Goal: Find specific page/section: Find specific page/section

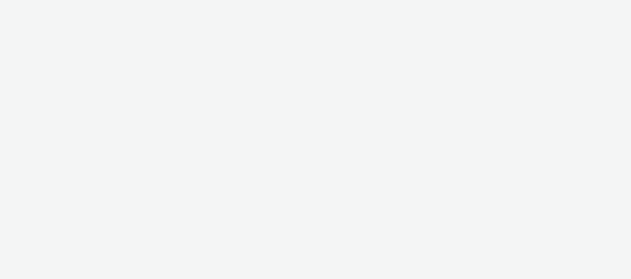
select select "ea06b517-4720-4a42-ac0a-740ca62f4ef0"
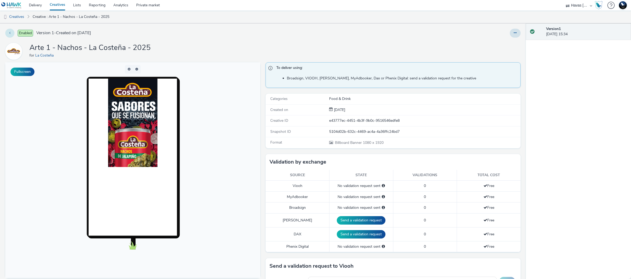
click at [10, 33] on icon at bounding box center [9, 33] width 1 height 4
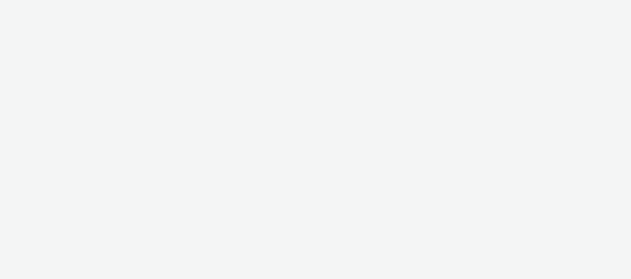
select select "ea06b517-4720-4a42-ac0a-740ca62f4ef0"
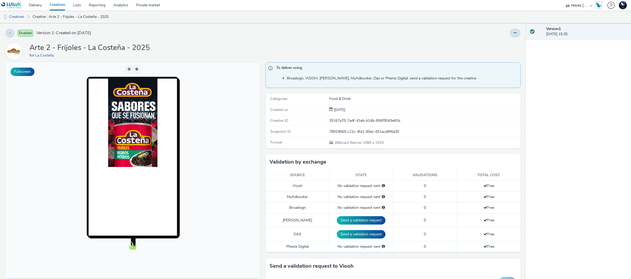
drag, startPoint x: 166, startPoint y: 50, endPoint x: 190, endPoint y: 44, distance: 25.2
click at [190, 44] on div "Arte 2 - Frijoles - La Costeña - 2025 for La Costeña" at bounding box center [262, 51] width 515 height 17
click at [191, 44] on div "Arte 2 - Frijoles - La Costeña - 2025 for La Costeña" at bounding box center [262, 51] width 515 height 17
